Goal: Task Accomplishment & Management: Manage account settings

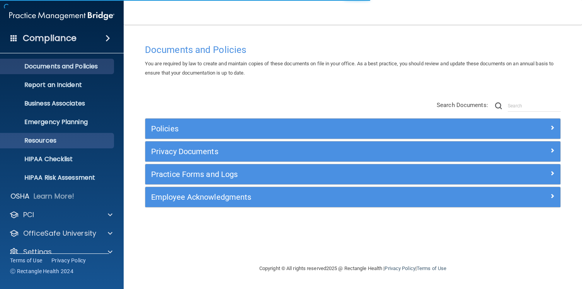
scroll to position [32, 0]
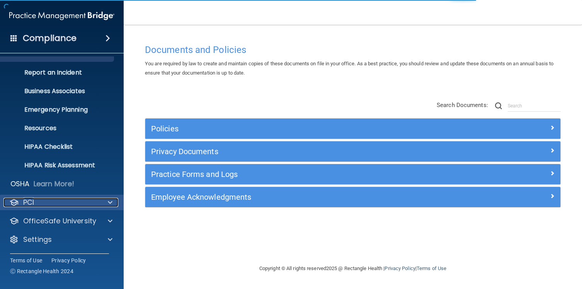
click at [104, 202] on div at bounding box center [108, 202] width 19 height 9
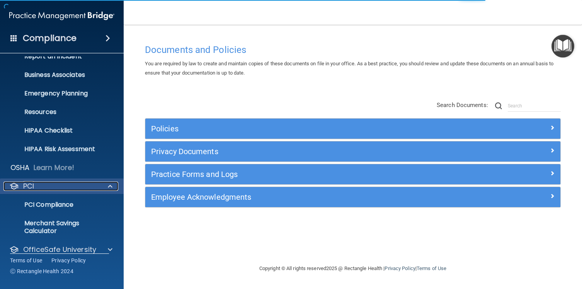
scroll to position [76, 0]
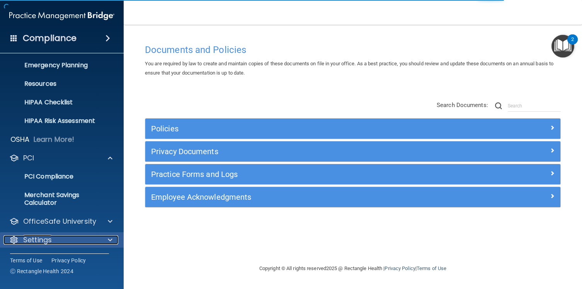
click at [65, 241] on div "Settings" at bounding box center [51, 240] width 96 height 9
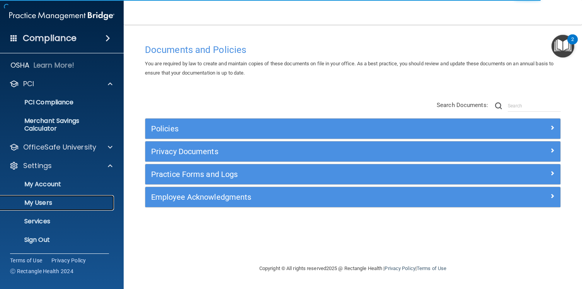
click at [56, 203] on p "My Users" at bounding box center [58, 203] width 106 height 8
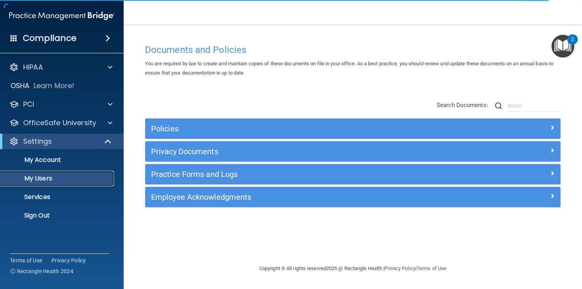
click at [40, 181] on p "My Users" at bounding box center [58, 179] width 106 height 8
select select "20"
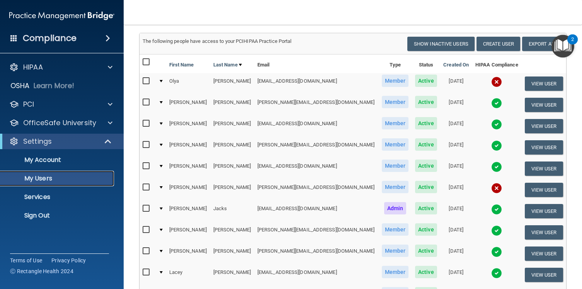
scroll to position [56, 0]
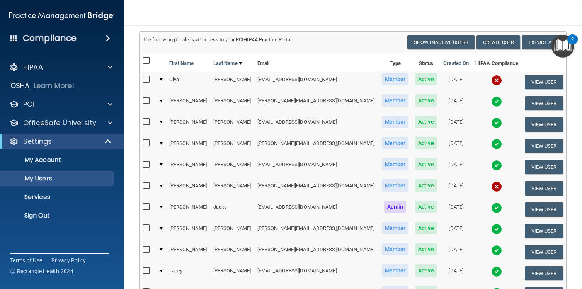
click at [146, 163] on input "checkbox" at bounding box center [147, 165] width 9 height 6
checkbox input "true"
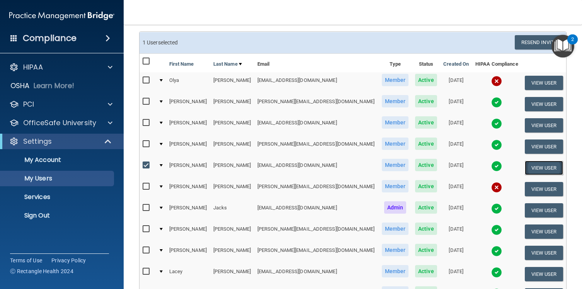
click at [541, 169] on button "View User" at bounding box center [544, 168] width 38 height 14
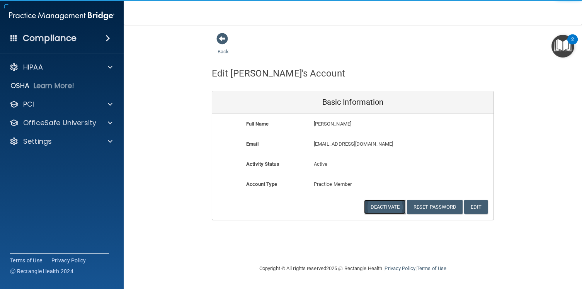
click at [389, 206] on button "Deactivate" at bounding box center [385, 207] width 42 height 14
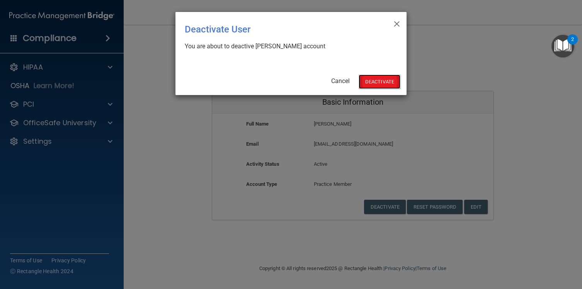
click at [377, 85] on button "Deactivate" at bounding box center [380, 82] width 42 height 14
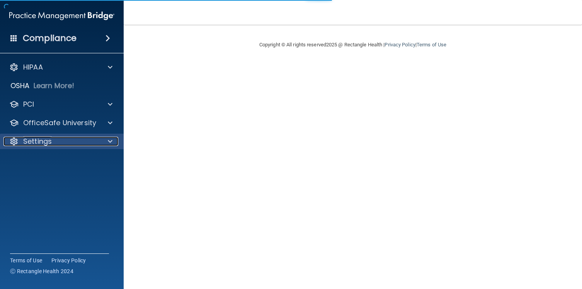
click at [61, 142] on div "Settings" at bounding box center [51, 141] width 96 height 9
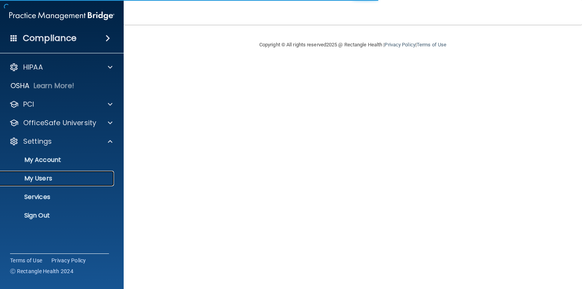
click at [49, 177] on p "My Users" at bounding box center [58, 179] width 106 height 8
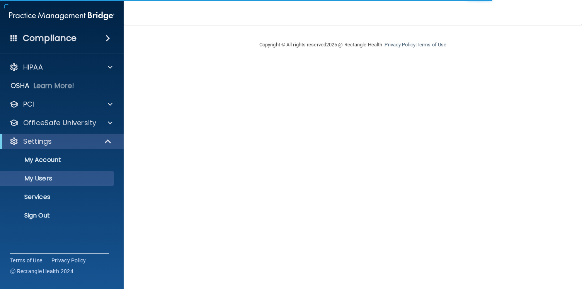
select select "20"
